Goal: Task Accomplishment & Management: Use online tool/utility

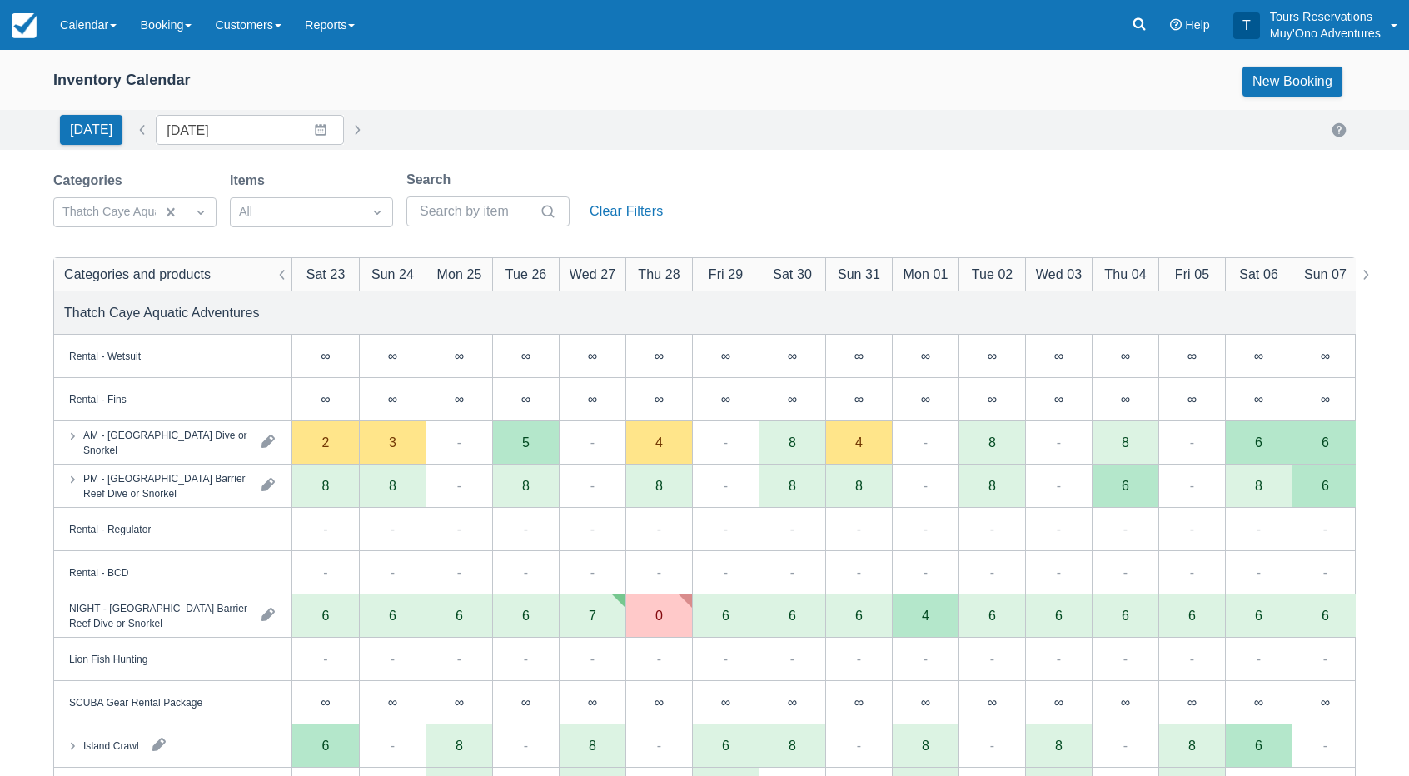
scroll to position [83, 0]
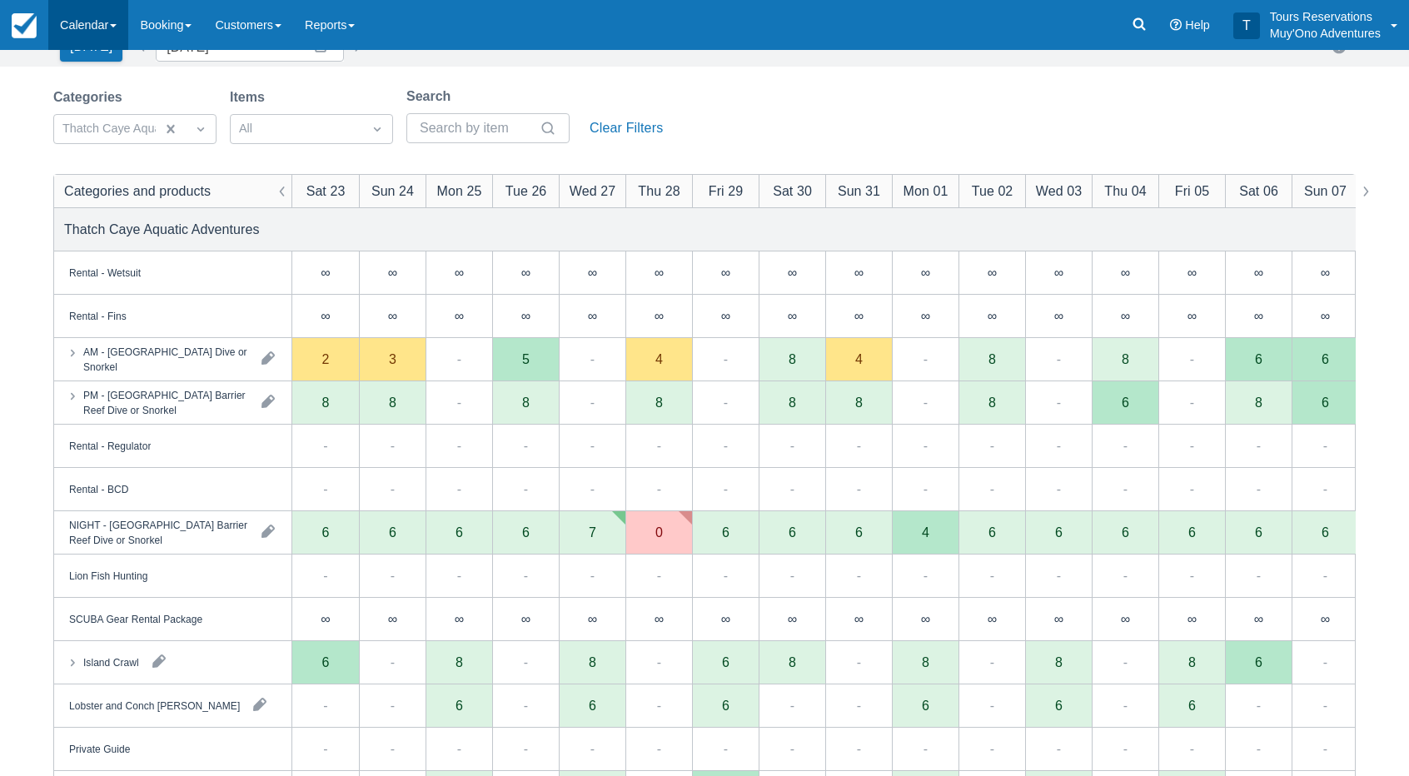
drag, startPoint x: 71, startPoint y: 35, endPoint x: 82, endPoint y: 29, distance: 13.0
click at [71, 35] on link "Calendar" at bounding box center [88, 25] width 80 height 50
click at [170, 22] on link "Booking" at bounding box center [165, 25] width 75 height 50
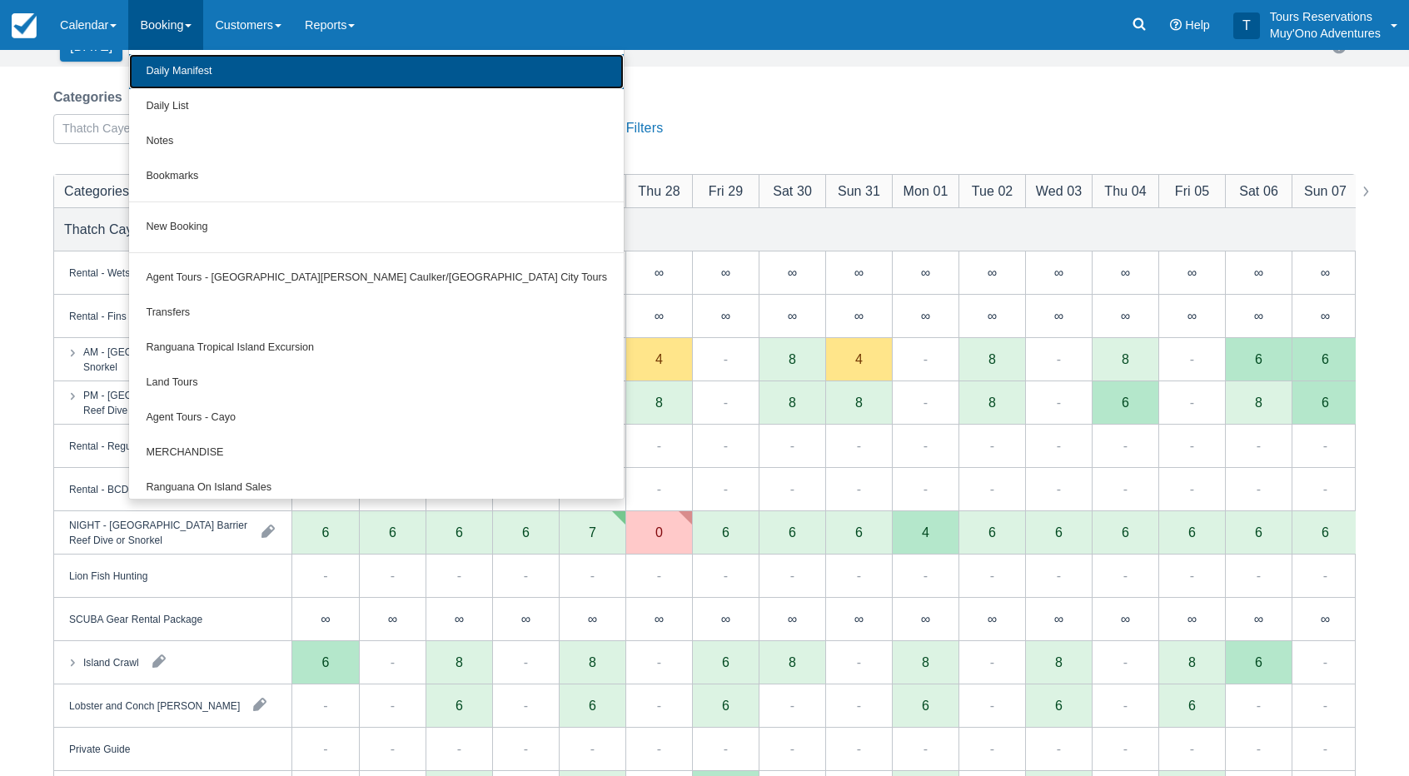
click at [192, 74] on link "Daily Manifest" at bounding box center [376, 71] width 495 height 35
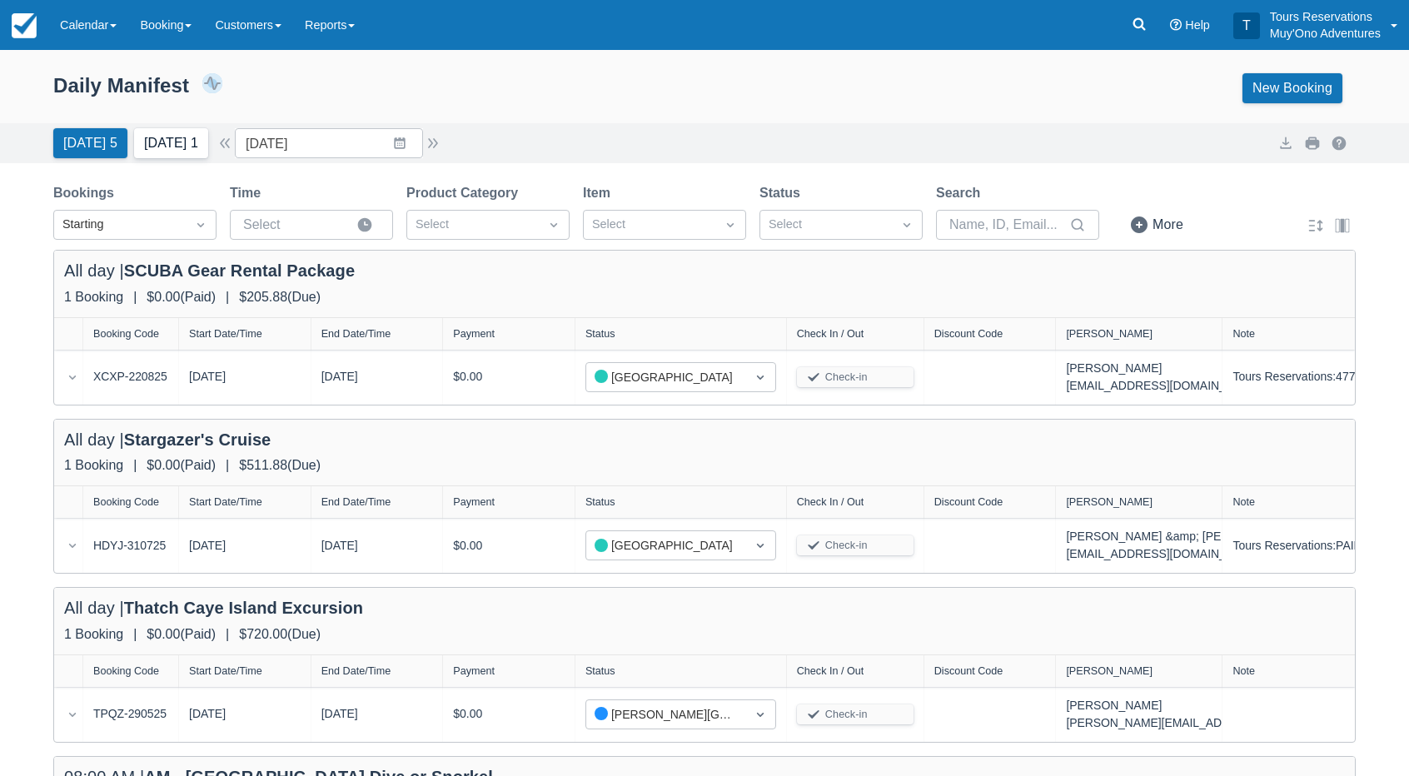
click at [198, 136] on button "[DATE] 1" at bounding box center [171, 143] width 74 height 30
type input "[DATE]"
